Goal: Task Accomplishment & Management: Complete application form

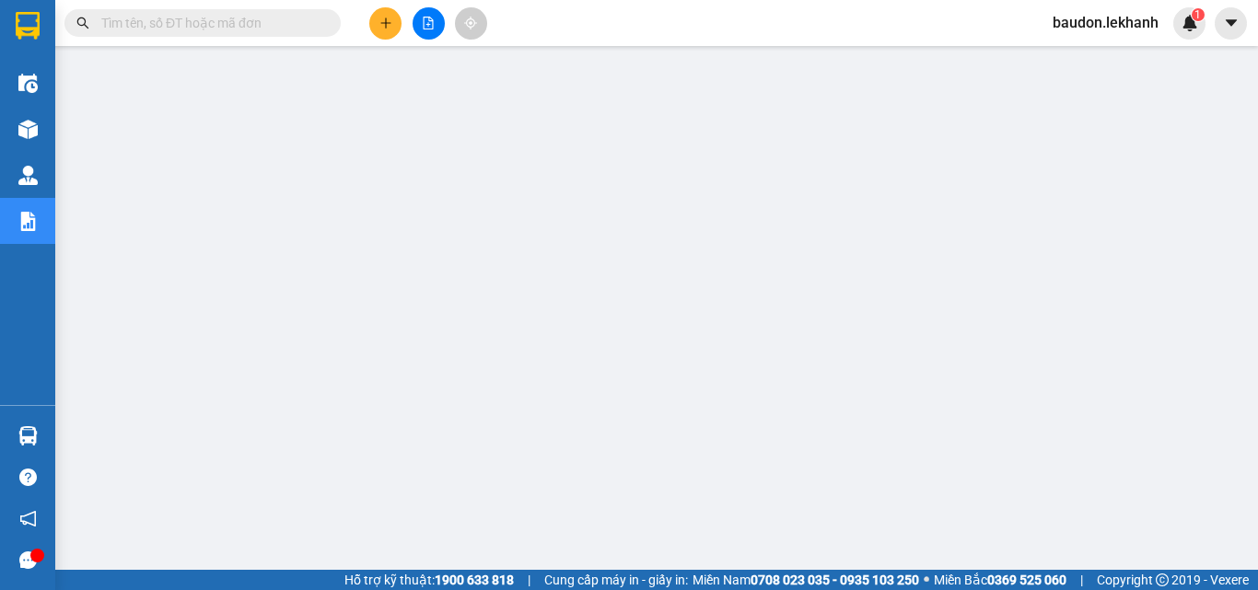
click at [380, 34] on button at bounding box center [385, 23] width 32 height 32
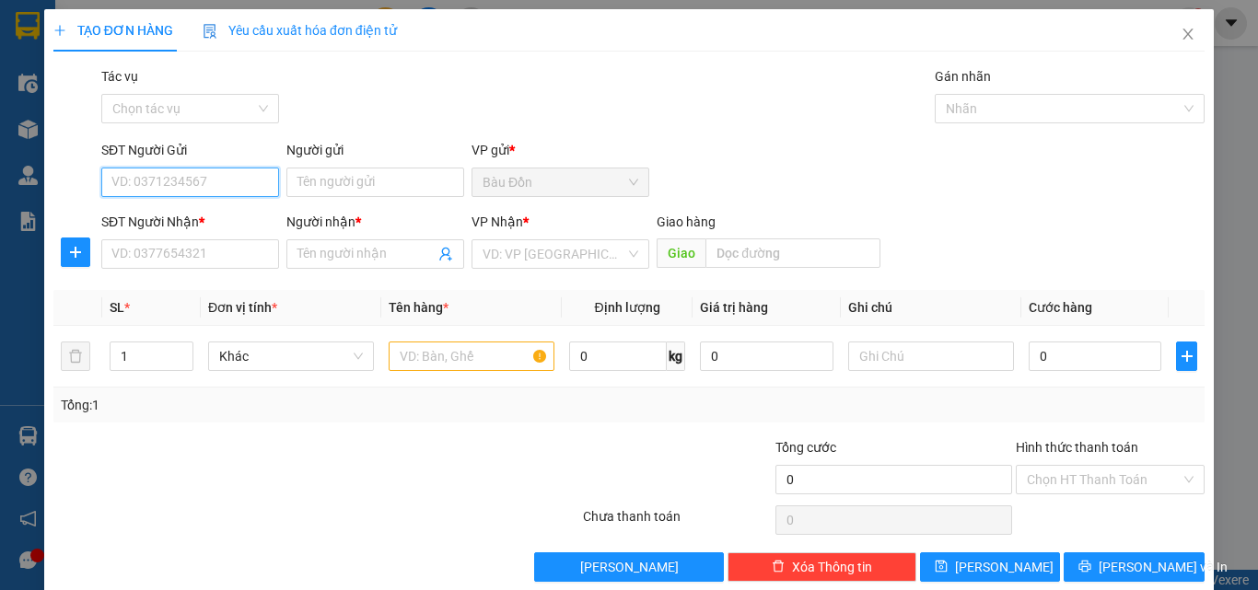
click at [190, 191] on input "SĐT Người Gửi" at bounding box center [190, 182] width 178 height 29
type input "2"
click at [212, 221] on div "0901200265 - ANH ĐẠT" at bounding box center [188, 219] width 154 height 20
type input "0901200265"
type input "ANH ĐẠT"
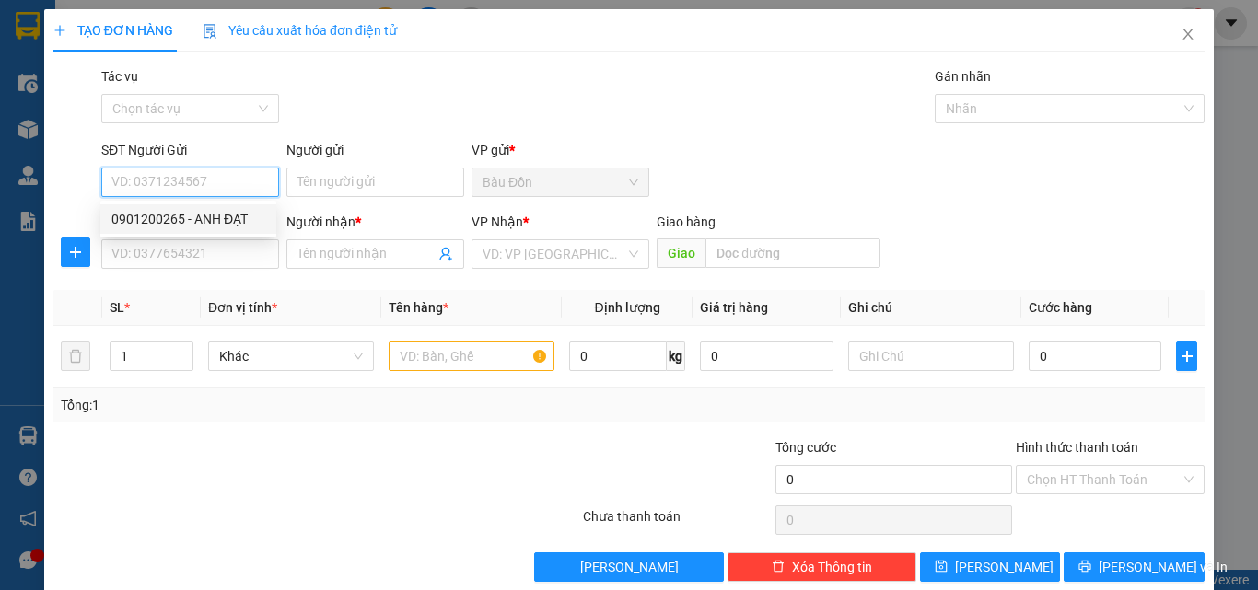
type input "0929256441"
type input "NAM HÀ"
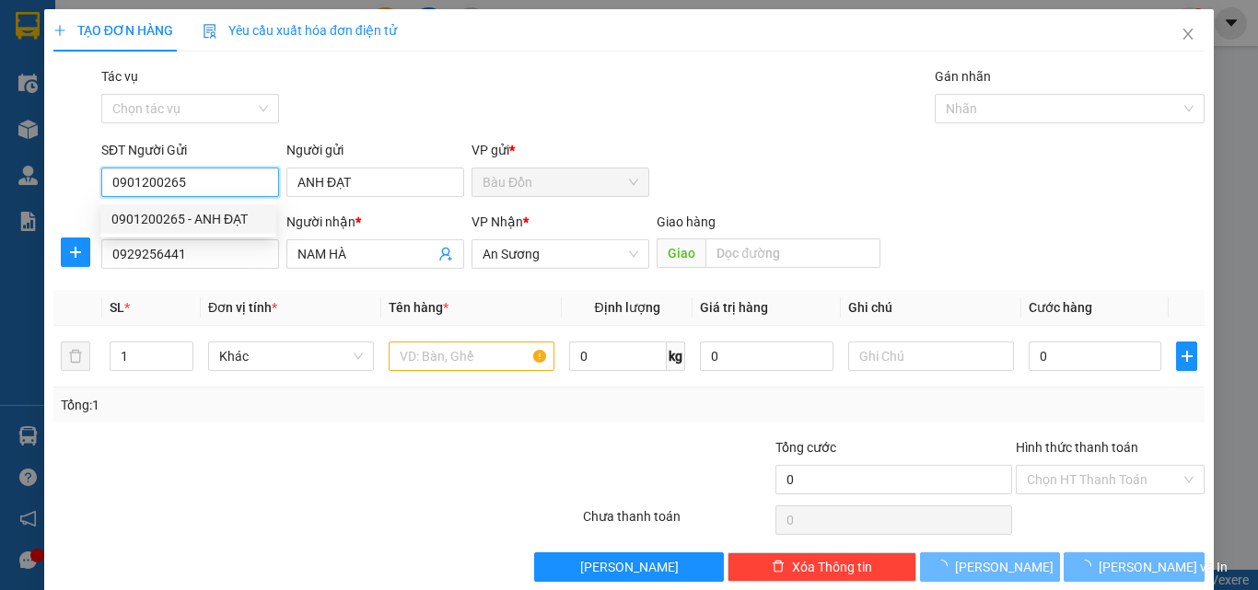
type input "40.000"
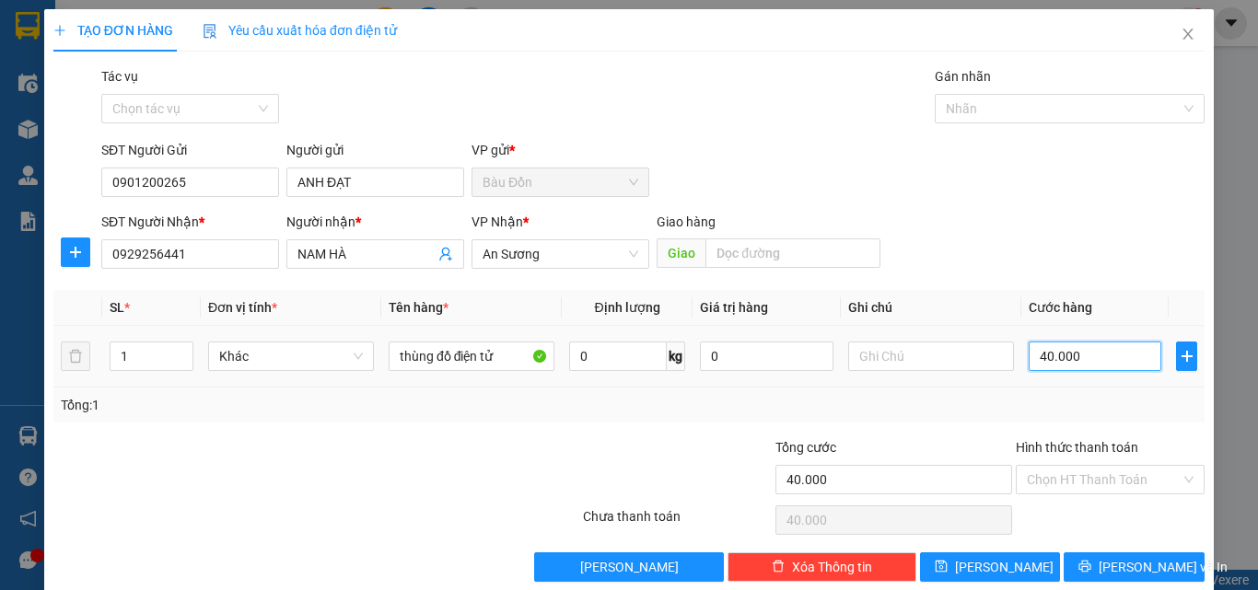
click at [1051, 368] on input "40.000" at bounding box center [1094, 356] width 133 height 29
type input "3"
type input "30"
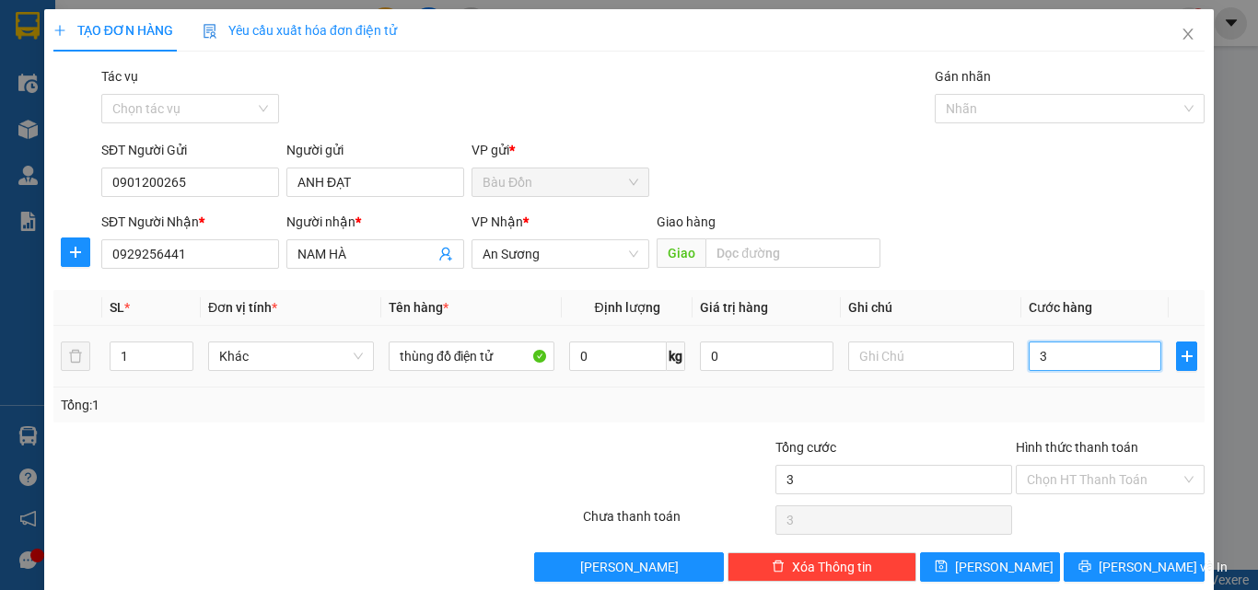
type input "30"
type input "300"
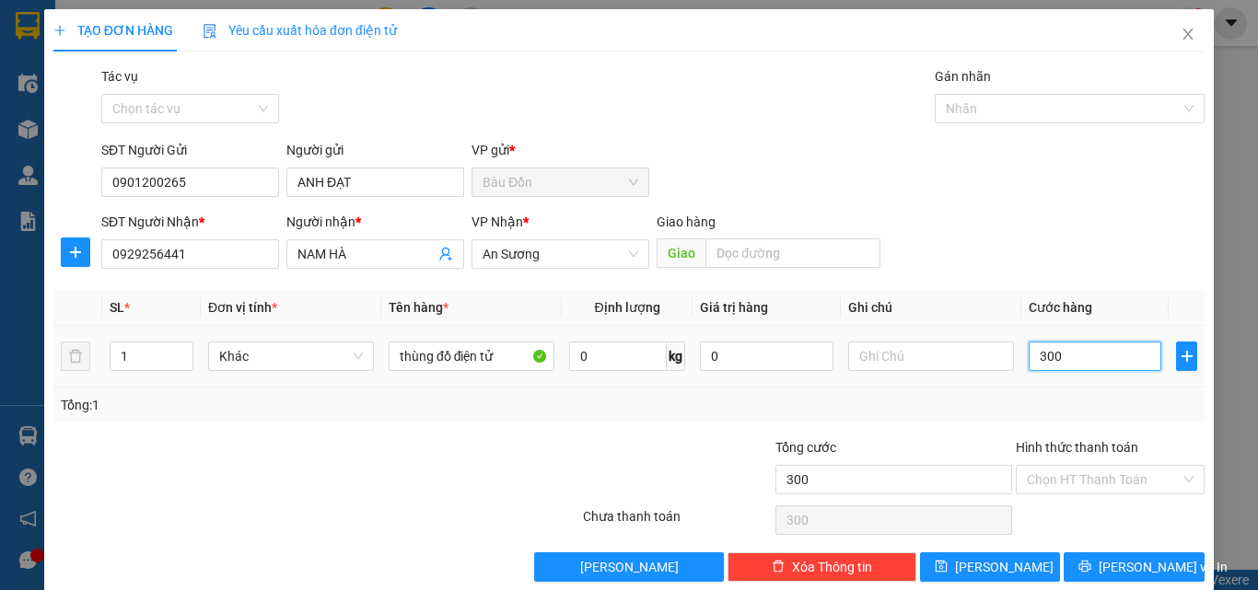
type input "3.000"
type input "30.000"
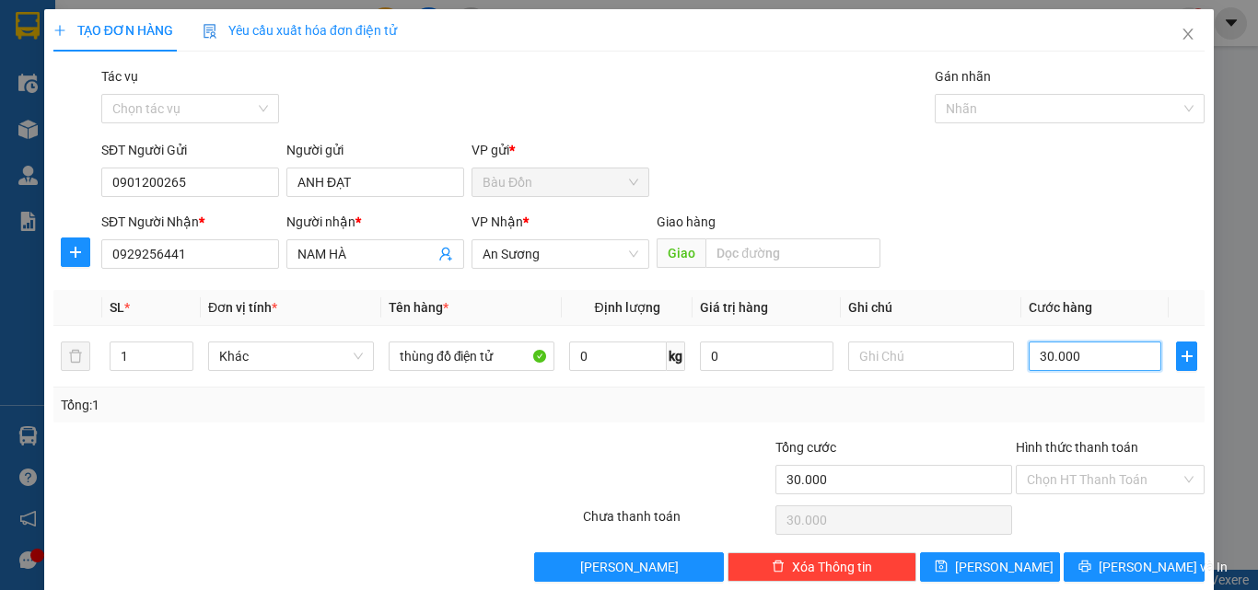
type input "30.000"
click at [1030, 463] on div "Hình thức thanh toán" at bounding box center [1109, 451] width 189 height 28
click at [1040, 491] on input "Hình thức thanh toán" at bounding box center [1104, 480] width 154 height 28
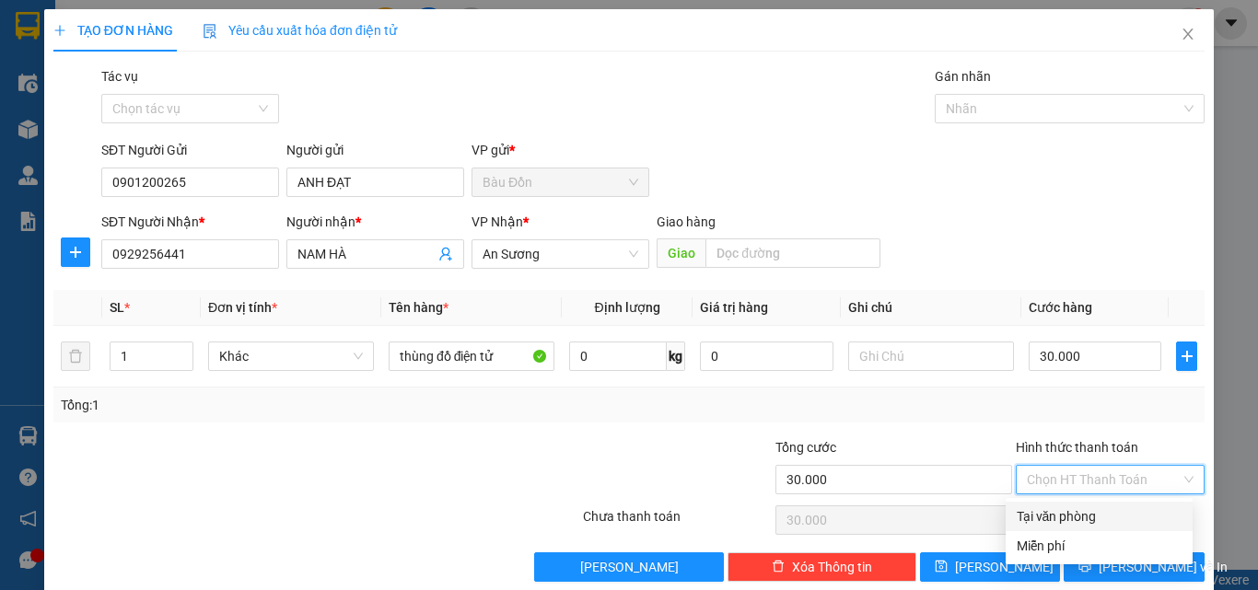
click at [1048, 515] on div "Tại văn phòng" at bounding box center [1098, 516] width 165 height 20
type input "0"
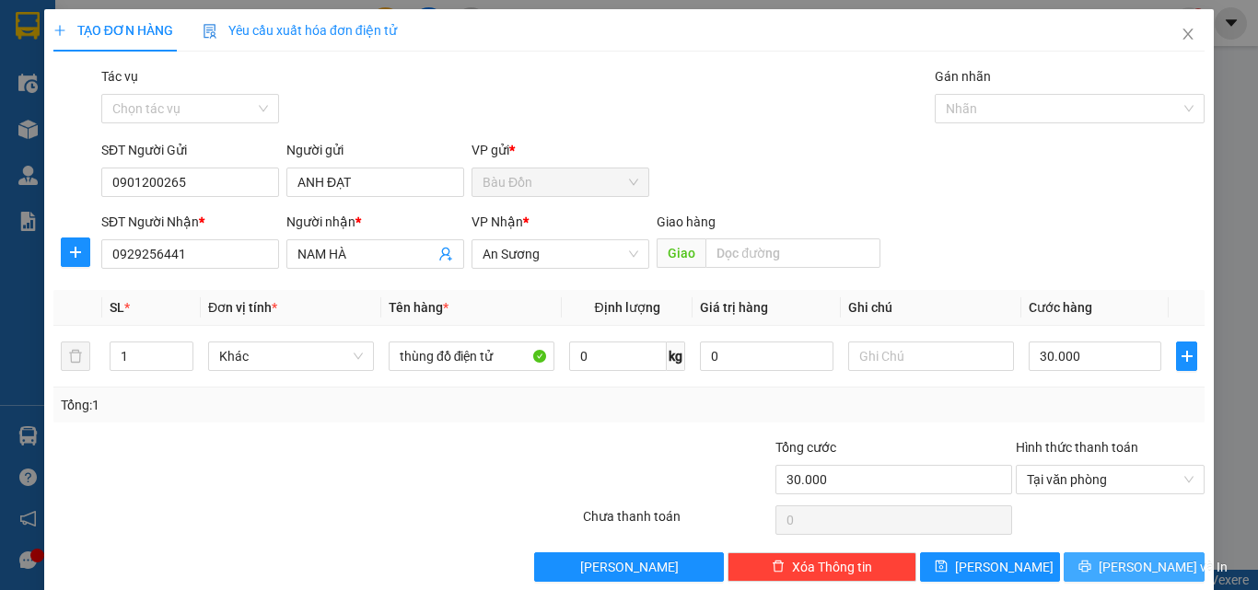
click at [1113, 581] on div "TẠO ĐƠN HÀNG Yêu cầu xuất hóa đơn điện tử Transit Pickup Surcharge Ids Transit …" at bounding box center [628, 302] width 1169 height 586
click at [1106, 572] on span "[PERSON_NAME] và In" at bounding box center [1162, 567] width 129 height 20
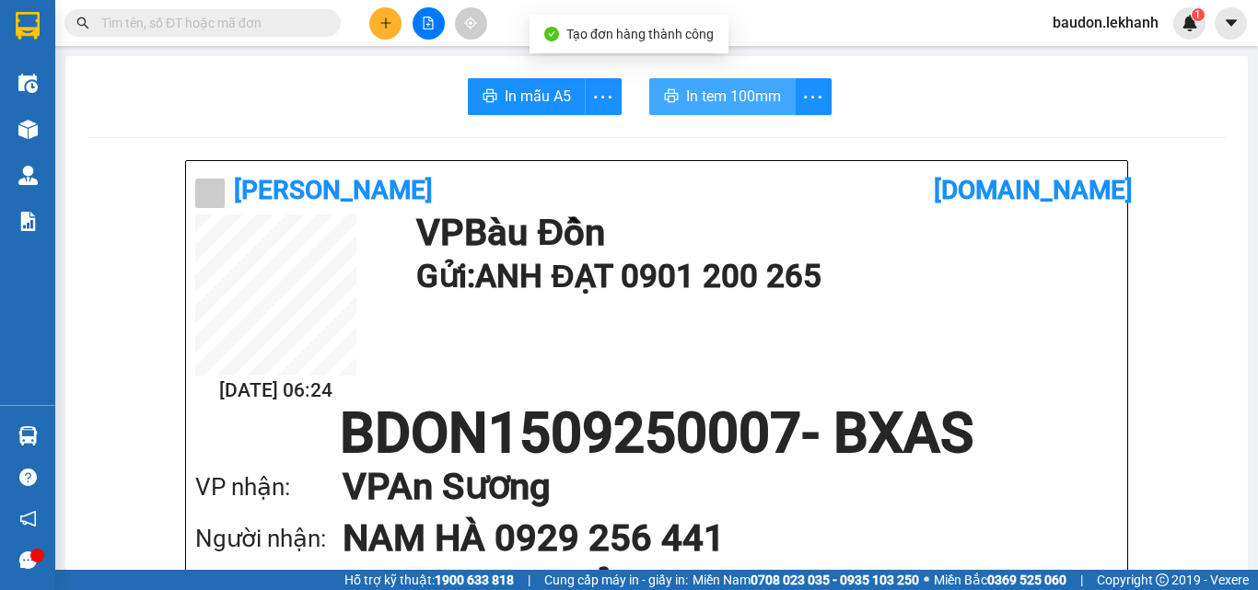
click at [686, 98] on span "In tem 100mm" at bounding box center [733, 96] width 95 height 23
